Goal: Use online tool/utility: Utilize a website feature to perform a specific function

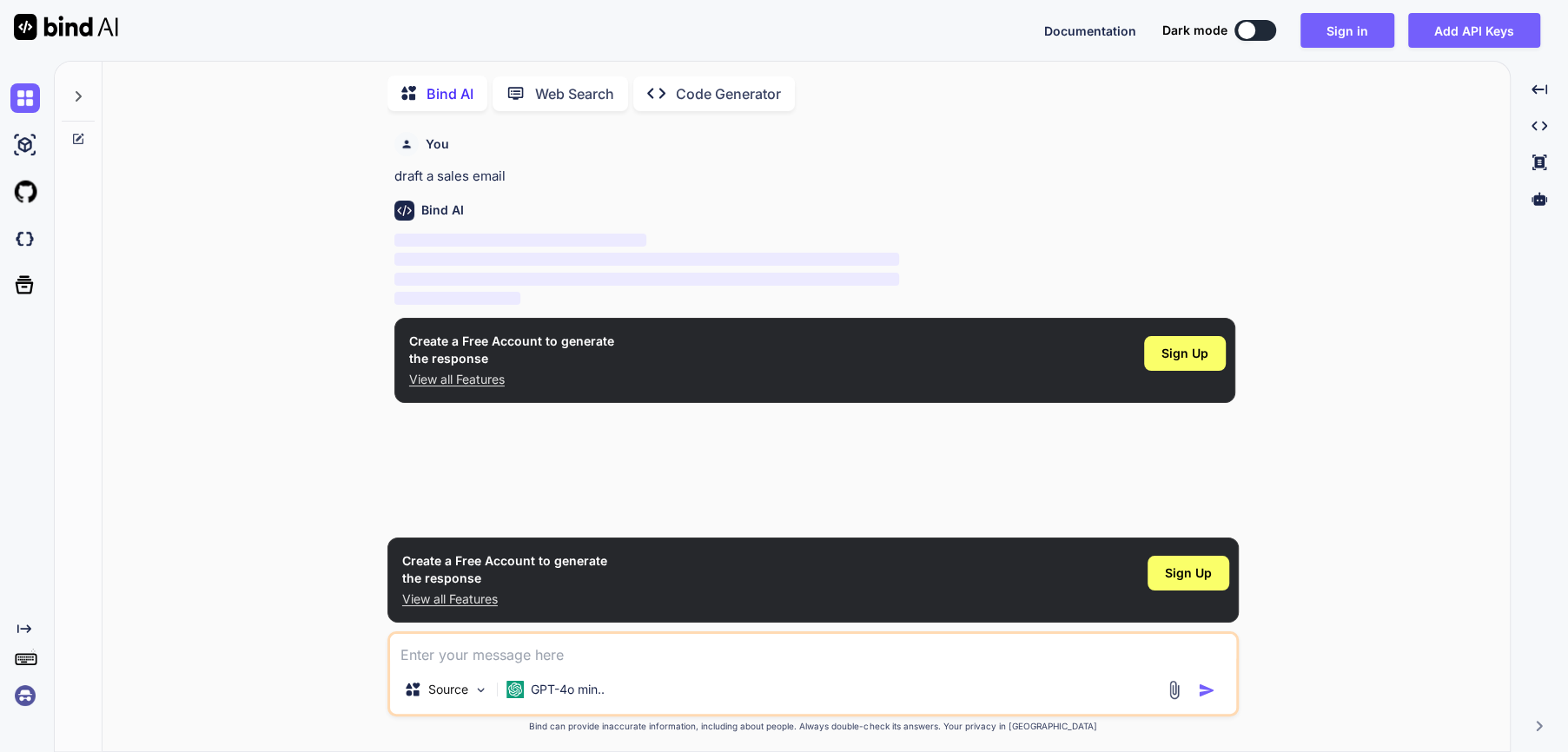
scroll to position [6, 0]
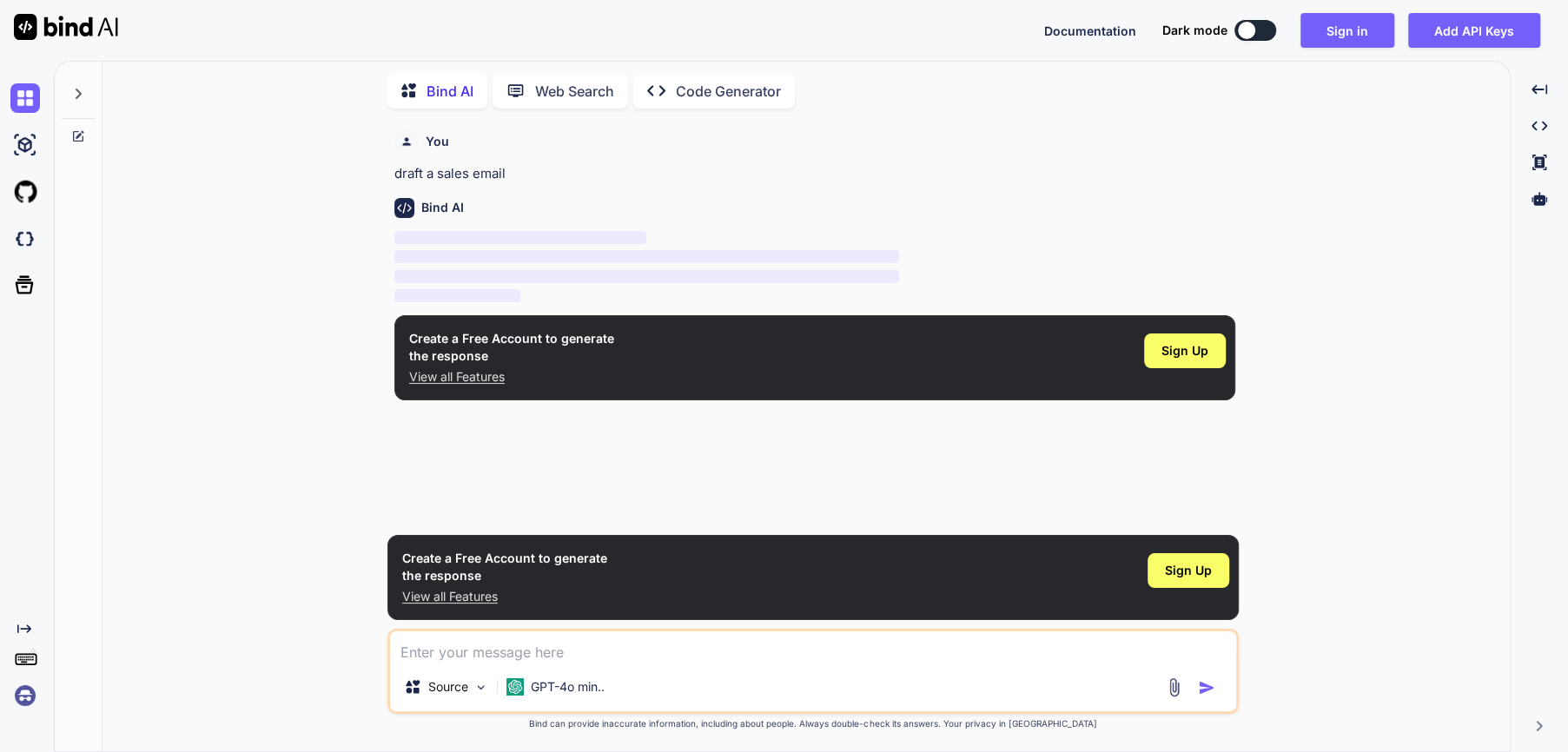
type textarea "x"
click at [855, 389] on div "Create a Free Account to generate the response View all Features Sign Up" at bounding box center [814, 358] width 841 height 85
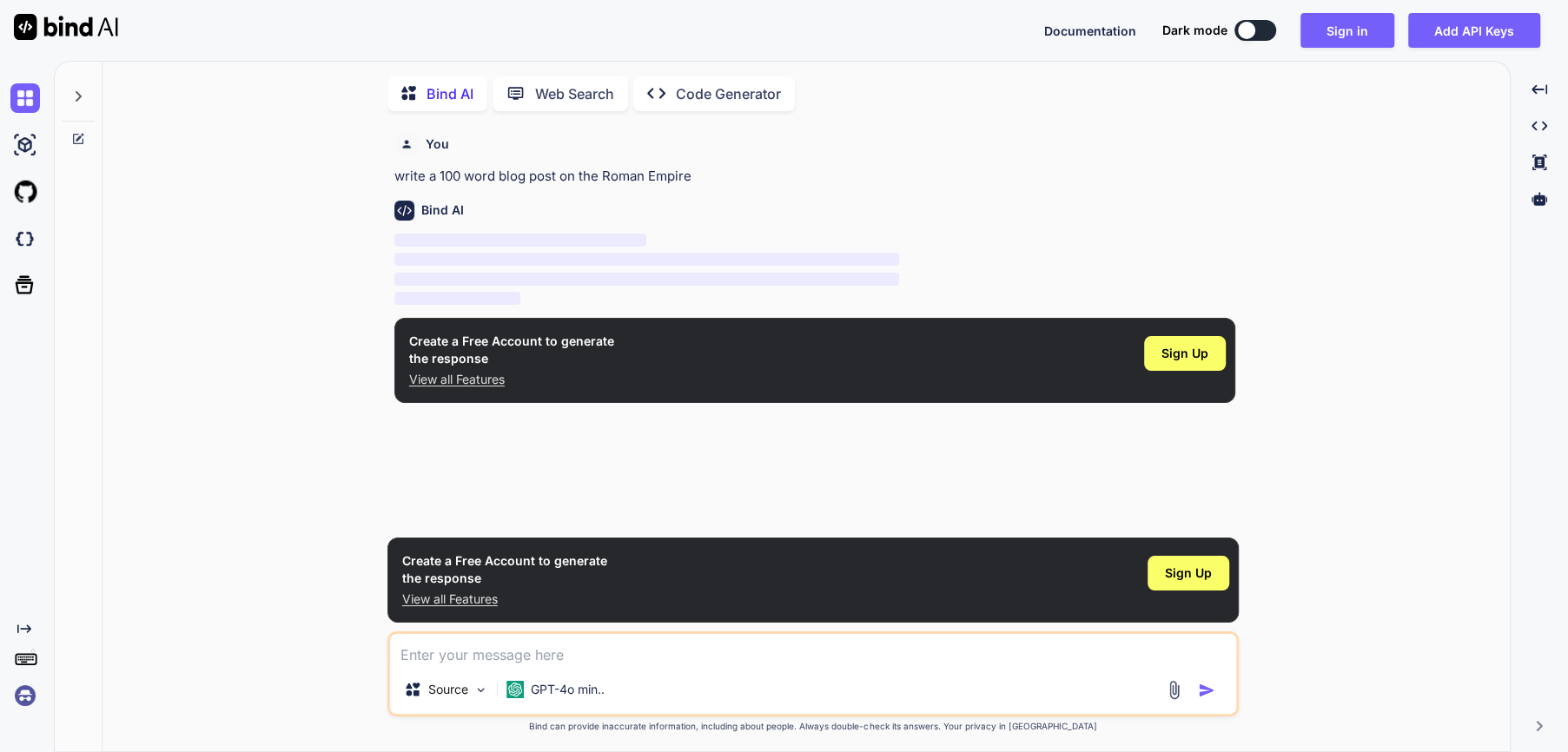
scroll to position [6, 0]
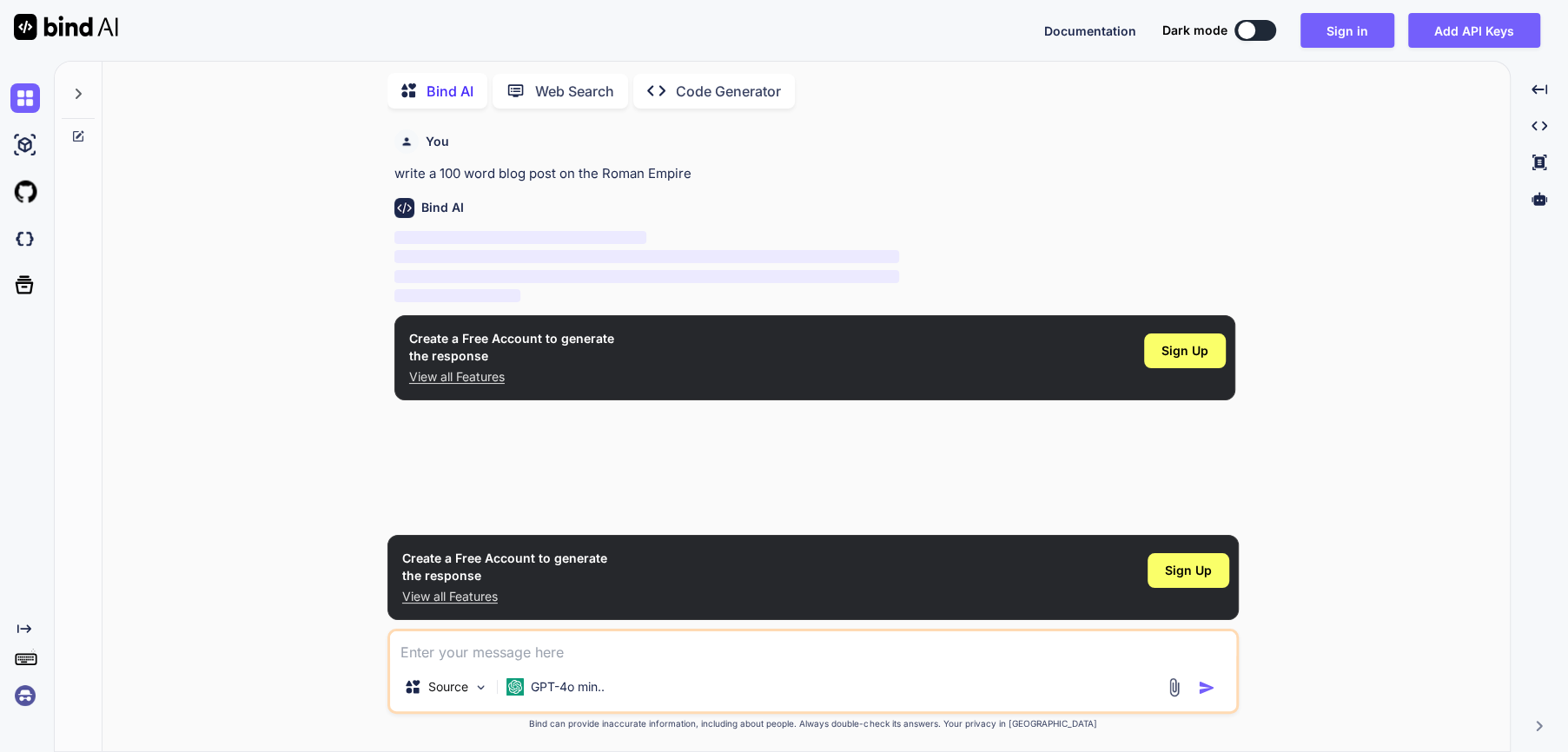
click at [767, 100] on div "Created with Pixso. Code Generator" at bounding box center [714, 92] width 161 height 35
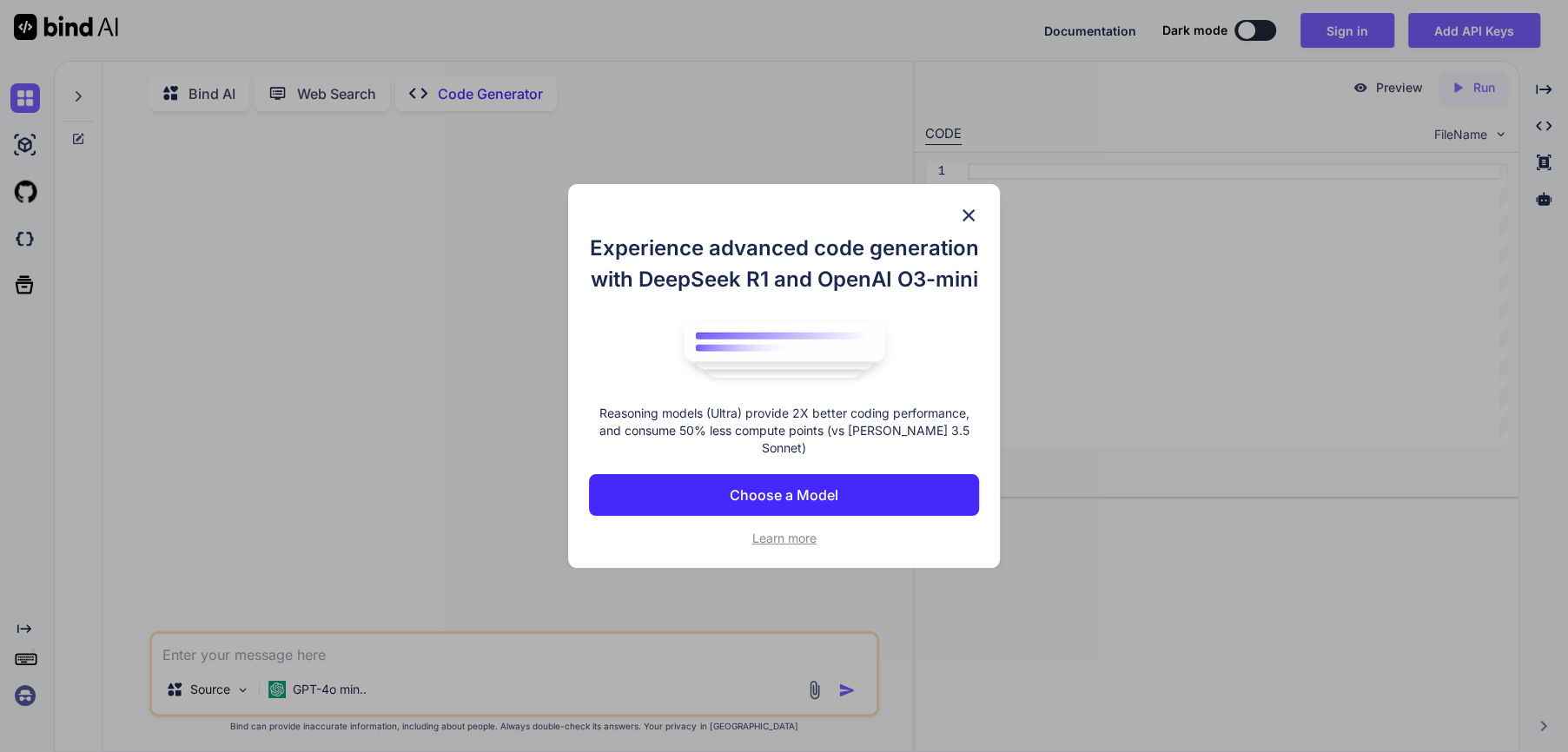
click at [966, 225] on img at bounding box center [968, 216] width 21 height 21
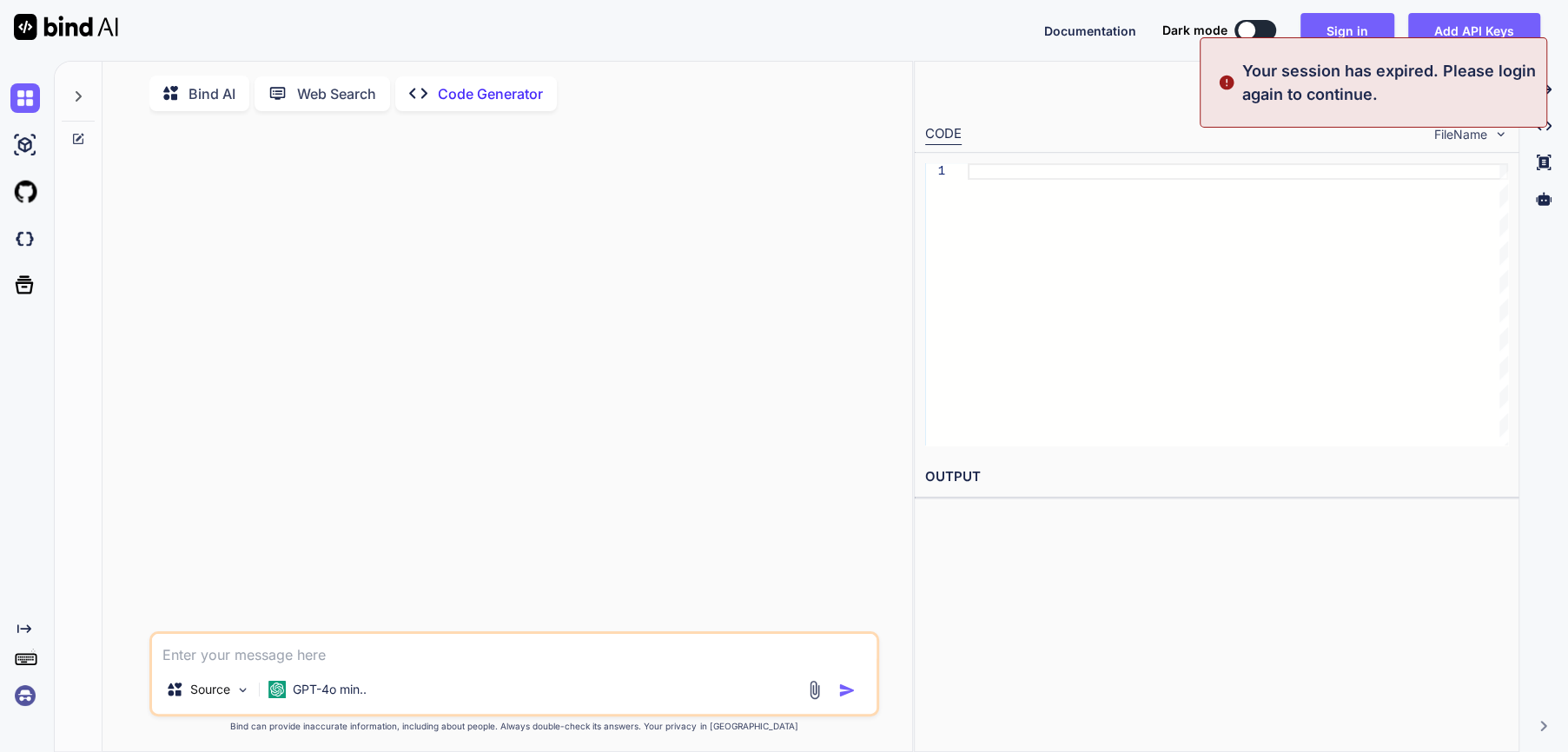
click at [216, 88] on p "Bind AI" at bounding box center [212, 94] width 47 height 21
